Goal: Register for event/course

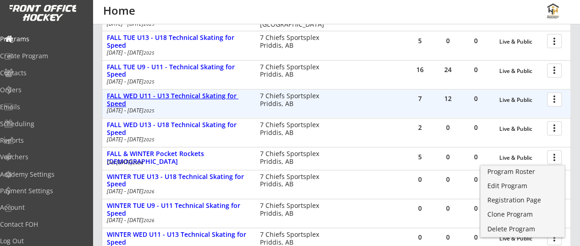
scroll to position [164, 0]
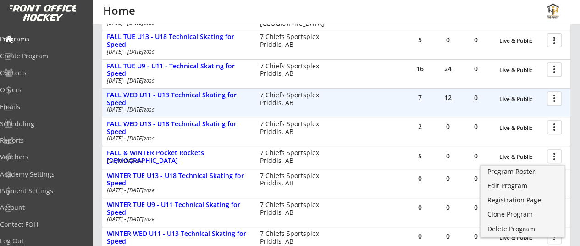
click at [551, 95] on div at bounding box center [556, 98] width 16 height 16
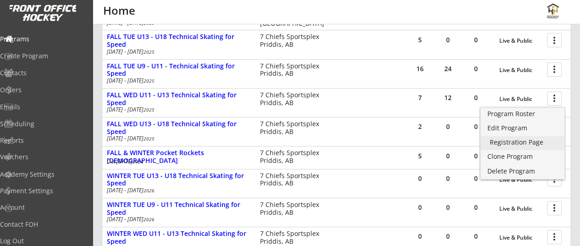
click at [515, 139] on div "Registration Page" at bounding box center [522, 142] width 66 height 6
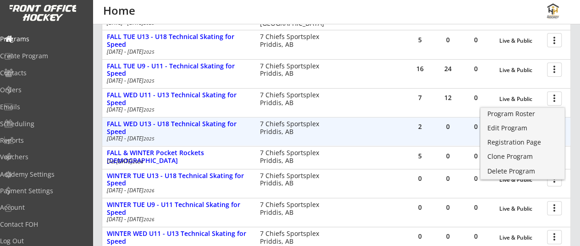
click at [409, 133] on div "2" at bounding box center [419, 127] width 27 height 21
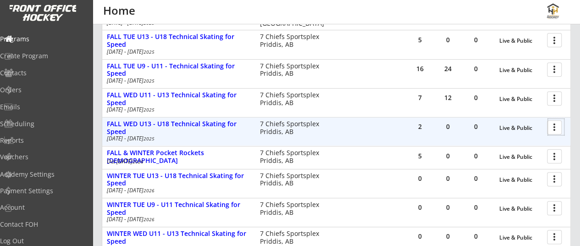
click at [555, 129] on div at bounding box center [556, 127] width 16 height 16
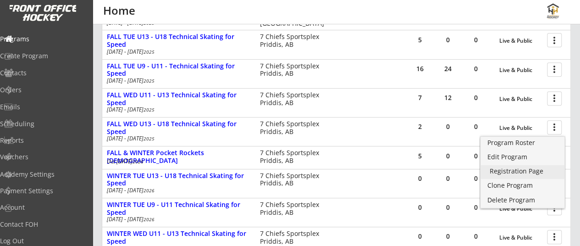
click at [519, 172] on div "Registration Page" at bounding box center [522, 171] width 66 height 6
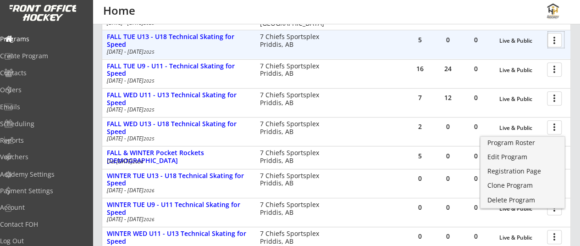
click at [552, 40] on div at bounding box center [556, 40] width 16 height 16
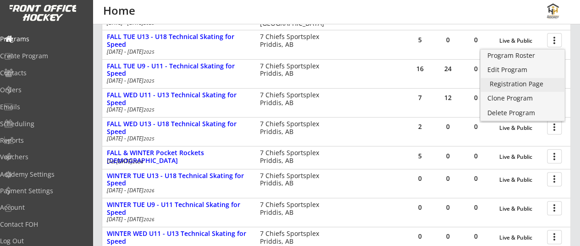
click at [522, 82] on div "Registration Page" at bounding box center [522, 84] width 66 height 6
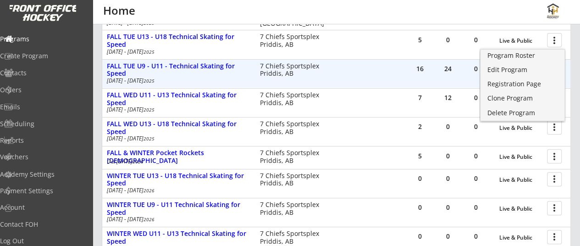
click at [394, 61] on div "16 24 0 Live & Public more_vert FALL TUE U9 - U11 - Technical Skating for Speed…" at bounding box center [336, 74] width 468 height 28
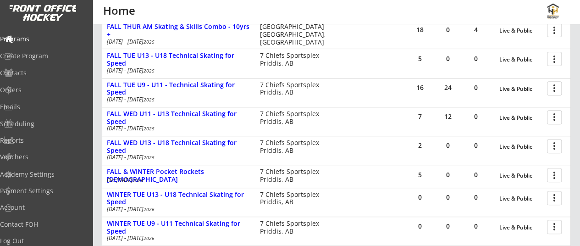
scroll to position [144, 0]
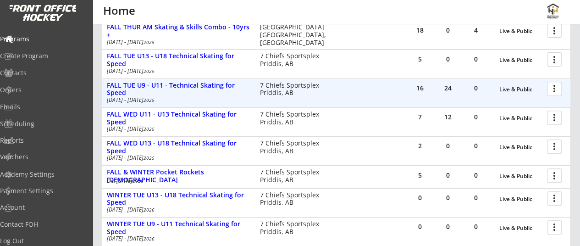
click at [549, 90] on div at bounding box center [556, 88] width 16 height 16
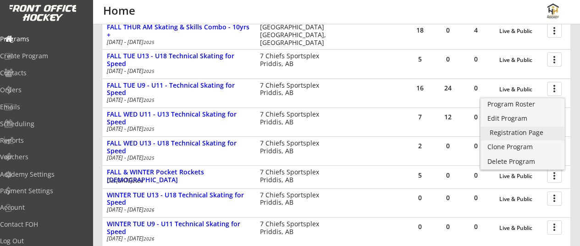
click at [515, 130] on div "Registration Page" at bounding box center [522, 132] width 66 height 6
